Goal: Task Accomplishment & Management: Use online tool/utility

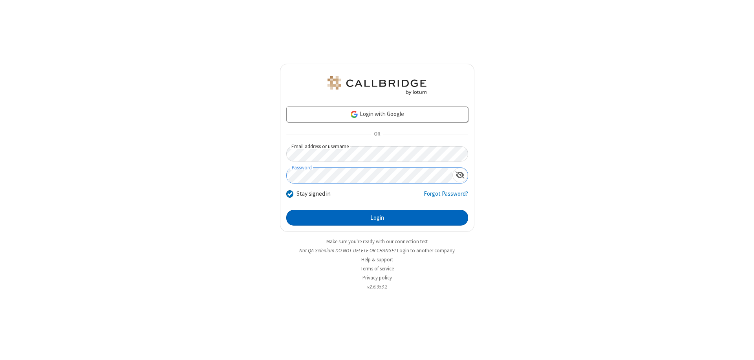
click at [377, 218] on button "Login" at bounding box center [377, 218] width 182 height 16
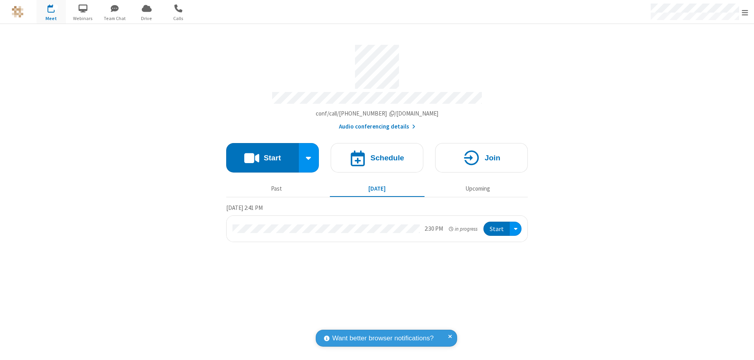
click at [262, 154] on button "Start" at bounding box center [262, 157] width 73 height 29
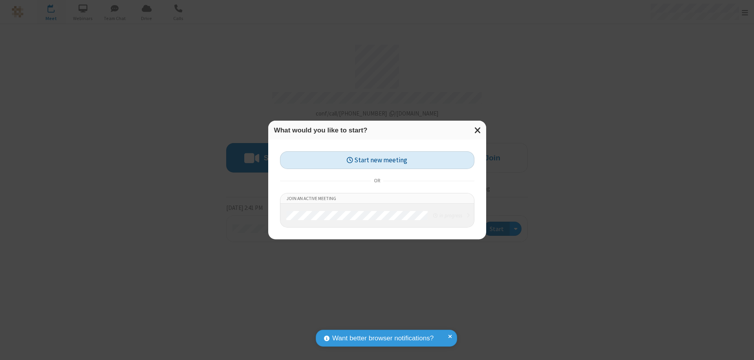
click at [377, 160] on button "Start new meeting" at bounding box center [377, 160] width 194 height 18
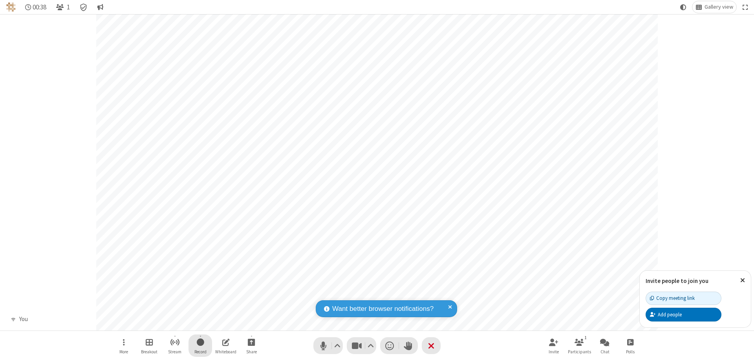
click at [200, 345] on span "Start recording" at bounding box center [200, 342] width 7 height 10
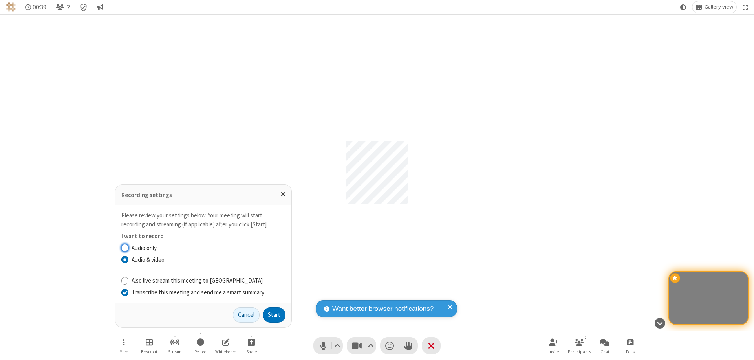
click at [125, 292] on input "Transcribe this meeting and send me a smart summary" at bounding box center [124, 292] width 7 height 8
click at [208, 247] on label "Audio only" at bounding box center [209, 248] width 154 height 9
click at [129, 247] on input "Audio only" at bounding box center [124, 248] width 7 height 8
click at [274, 315] on button "Start" at bounding box center [274, 315] width 23 height 16
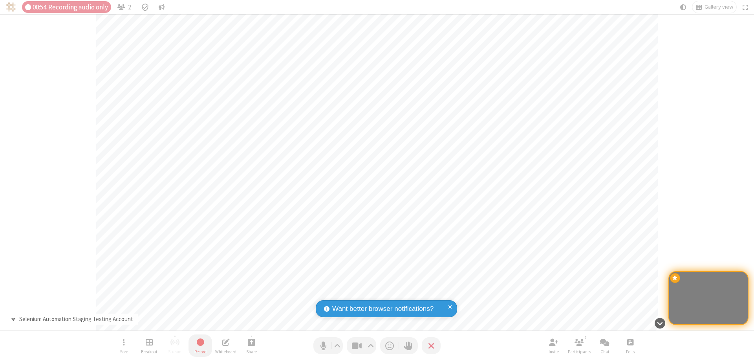
click at [200, 345] on span "Stop recording" at bounding box center [200, 342] width 9 height 10
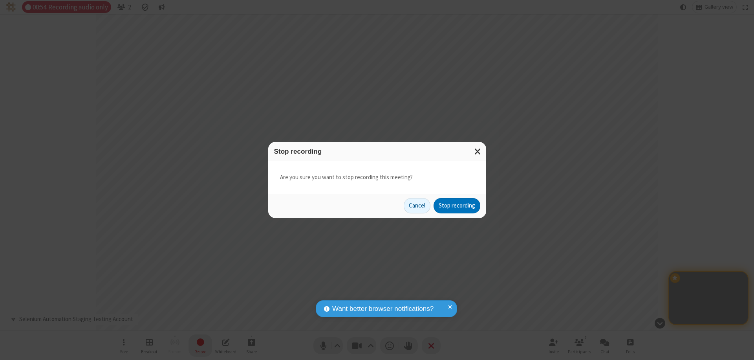
click at [457, 205] on button "Stop recording" at bounding box center [457, 206] width 47 height 16
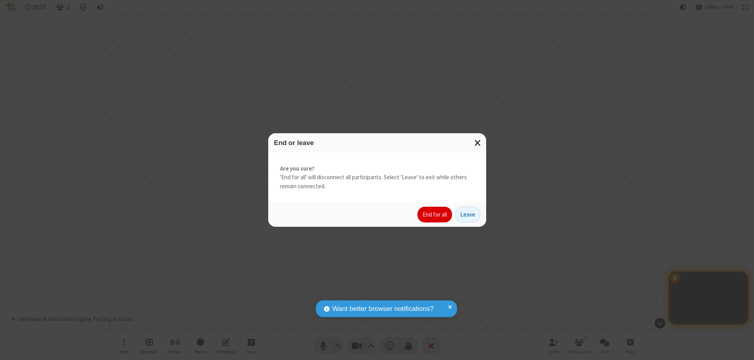
click at [435, 214] on button "End for all" at bounding box center [435, 215] width 35 height 16
